Goal: Information Seeking & Learning: Learn about a topic

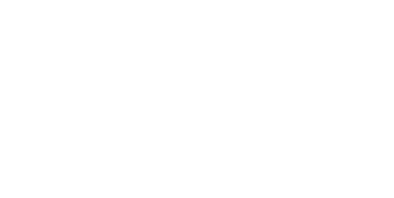
click at [73, 129] on span "Alle Hotels im Überblick" at bounding box center [59, 132] width 55 height 7
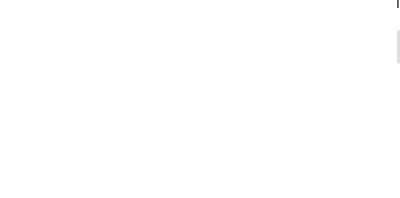
scroll to position [217, 0]
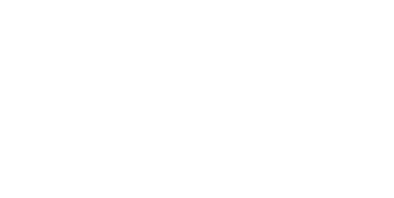
click at [140, 60] on div at bounding box center [104, 46] width 175 height 99
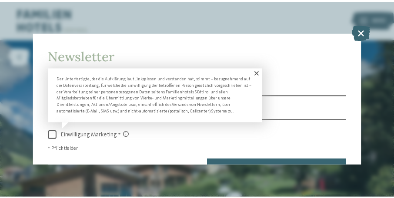
scroll to position [31, 0]
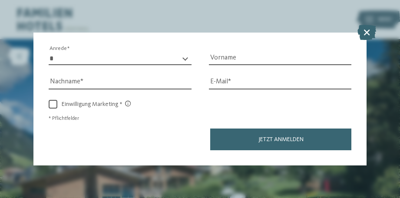
click at [365, 34] on icon at bounding box center [367, 32] width 19 height 15
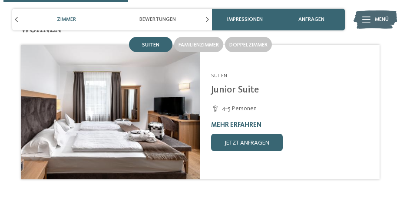
scroll to position [999, 0]
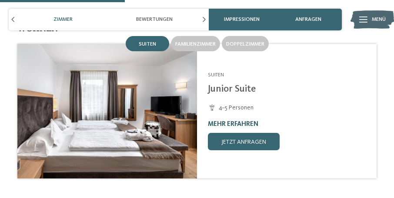
click at [237, 122] on link "mehr erfahren" at bounding box center [233, 124] width 50 height 7
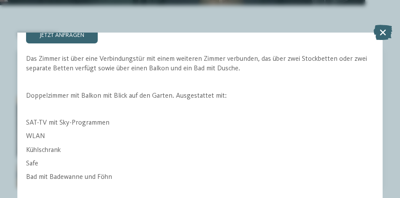
scroll to position [314, 0]
